Goal: Find specific page/section: Find specific page/section

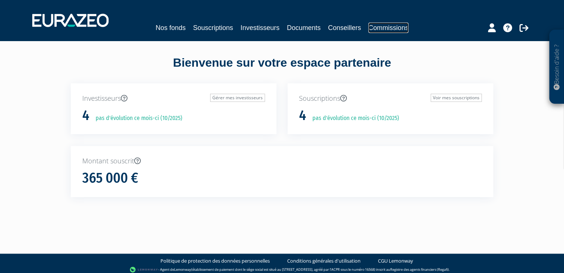
click at [376, 29] on link "Commissions" at bounding box center [388, 28] width 40 height 10
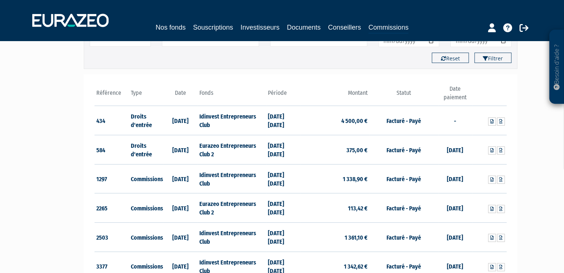
scroll to position [78, 0]
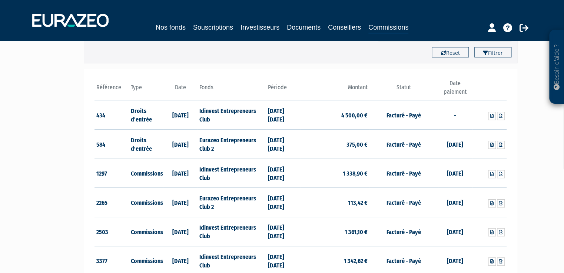
click at [490, 59] on div "Type Droits d'entrée Commissions + Fonds Eurazeo Entrepreneurs Club 2 Eurazeo P…" at bounding box center [300, 40] width 433 height 45
click at [490, 56] on button "Filtrer" at bounding box center [492, 52] width 37 height 10
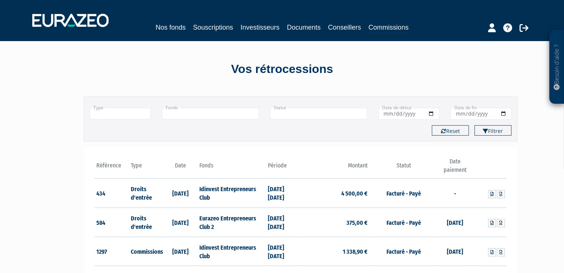
click at [392, 112] on input "Date de début" at bounding box center [408, 114] width 61 height 12
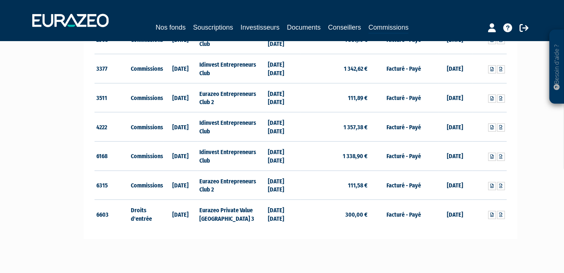
scroll to position [274, 0]
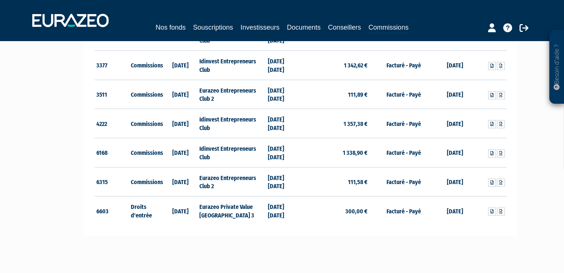
drag, startPoint x: 219, startPoint y: 146, endPoint x: 227, endPoint y: 146, distance: 8.5
click at [227, 146] on td "Idinvest Entrepreneurs Club" at bounding box center [231, 152] width 69 height 29
click at [242, 153] on td "Idinvest Entrepreneurs Club" at bounding box center [231, 152] width 69 height 29
click at [498, 153] on link at bounding box center [501, 153] width 8 height 8
